Goal: Information Seeking & Learning: Learn about a topic

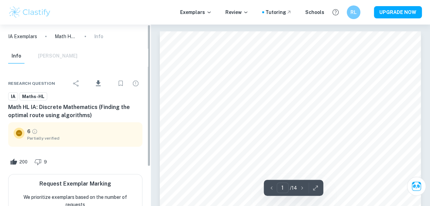
click at [147, 129] on div "IA Exemplars Math HL IA: Discrete Mathematics (Finding the optimal route using …" at bounding box center [75, 114] width 151 height 181
